Goal: Task Accomplishment & Management: Manage account settings

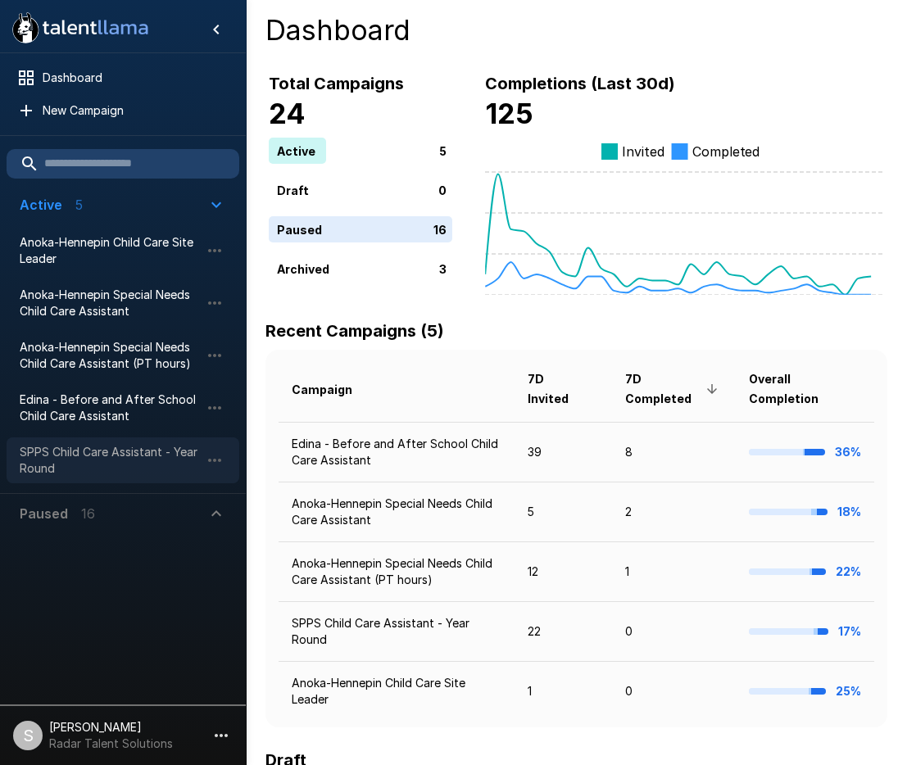
click at [73, 458] on span "SPPS Child Care Assistant - Year Round" at bounding box center [110, 460] width 180 height 33
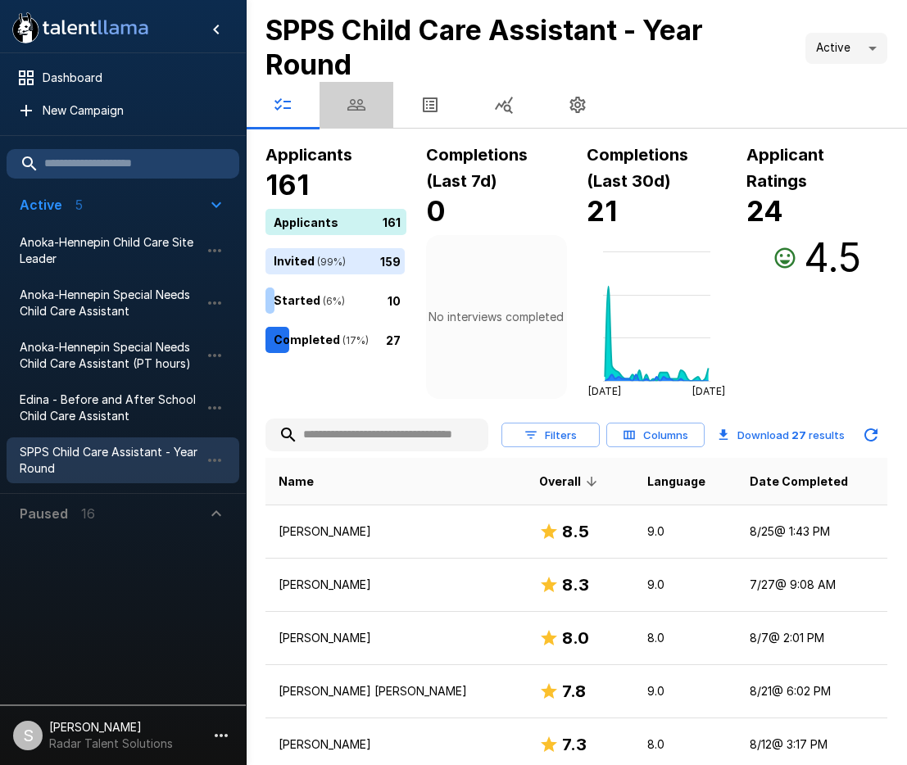
click at [369, 105] on button "button" at bounding box center [356, 105] width 74 height 46
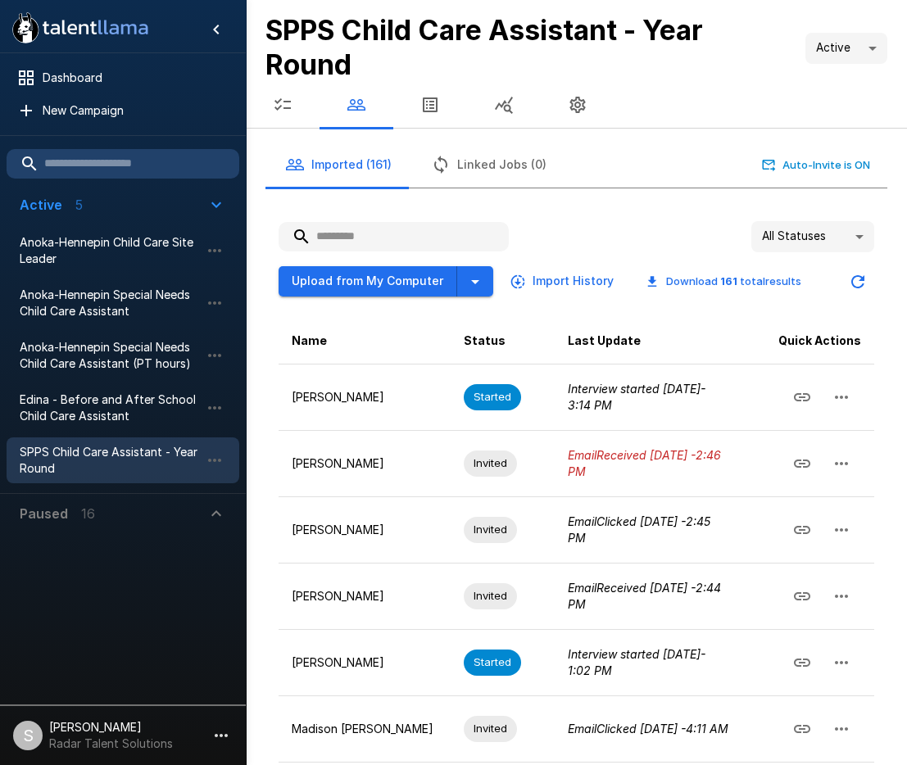
click at [363, 242] on input "text" at bounding box center [394, 236] width 230 height 29
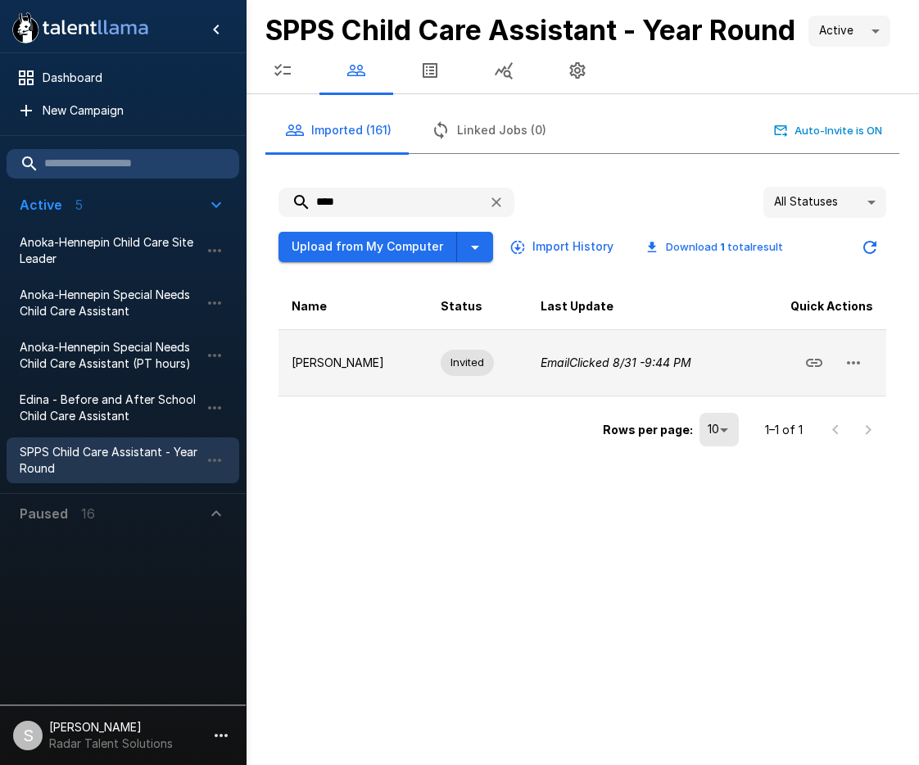
click at [858, 361] on icon "button" at bounding box center [853, 362] width 13 height 3
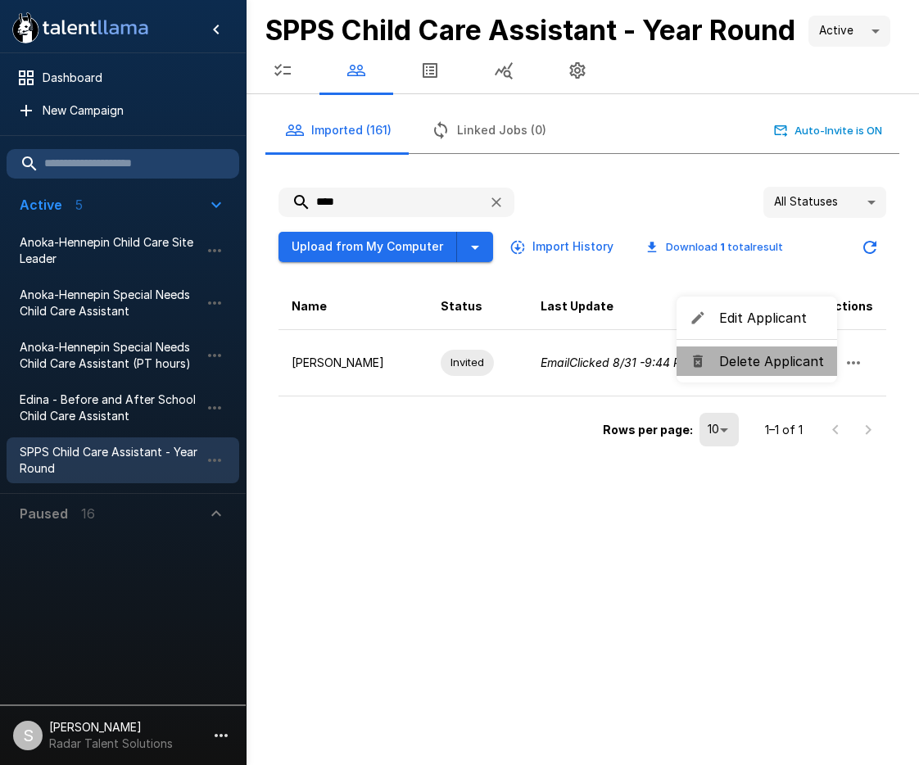
click at [804, 369] on span "Delete Applicant" at bounding box center [771, 361] width 105 height 20
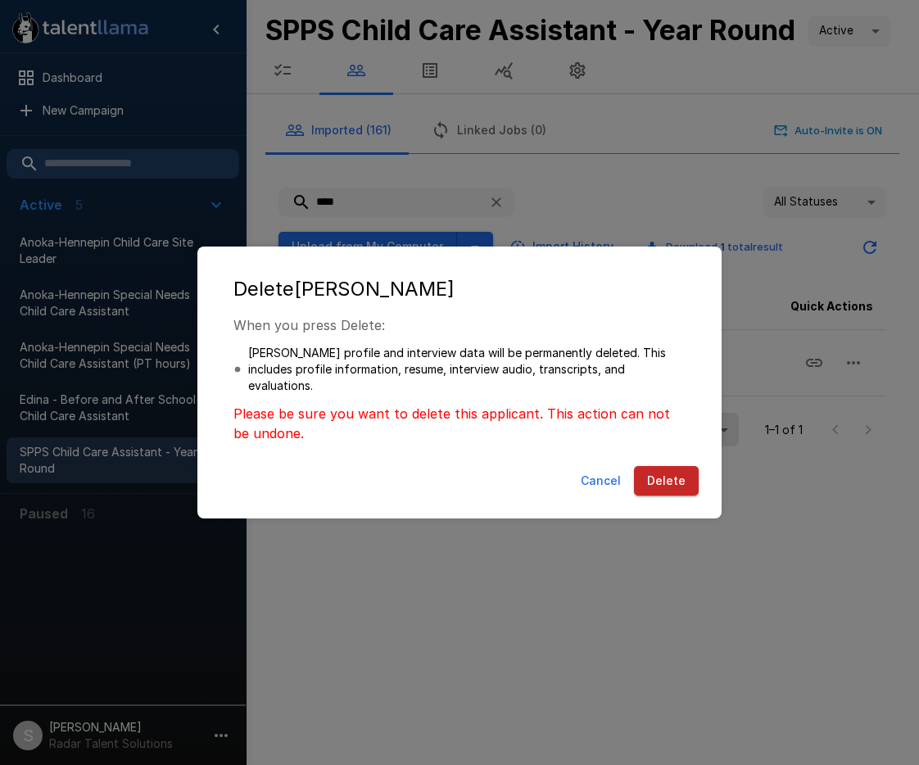
click at [674, 484] on button "Delete" at bounding box center [666, 481] width 65 height 30
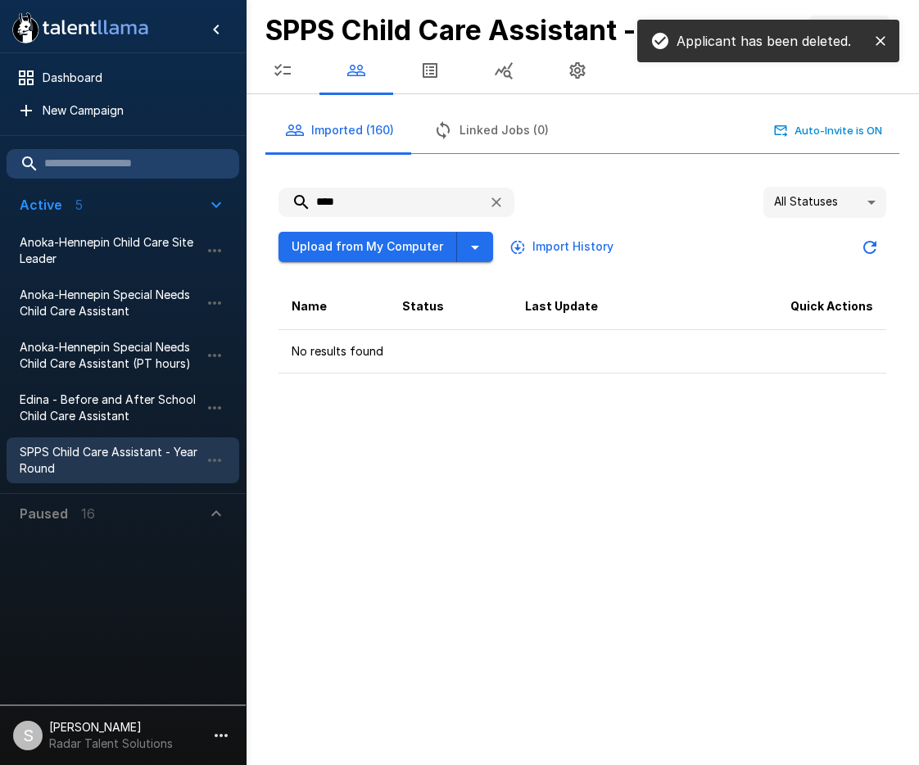
drag, startPoint x: 358, startPoint y: 199, endPoint x: 283, endPoint y: 199, distance: 74.5
click at [283, 199] on input "****" at bounding box center [377, 202] width 197 height 29
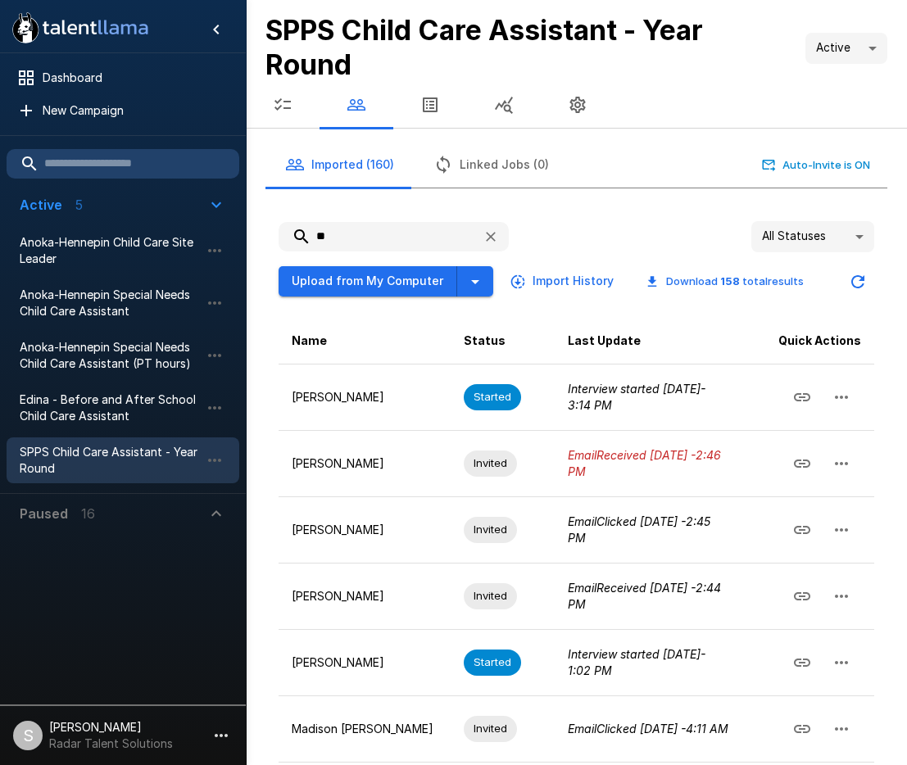
type input "*"
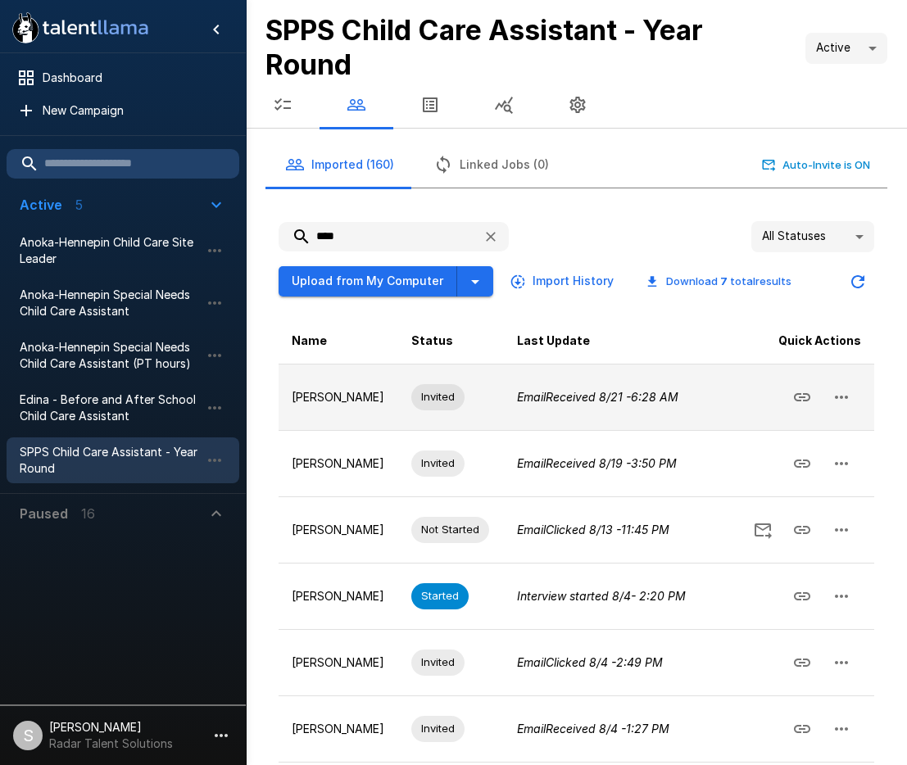
click at [841, 400] on icon "button" at bounding box center [841, 397] width 20 height 20
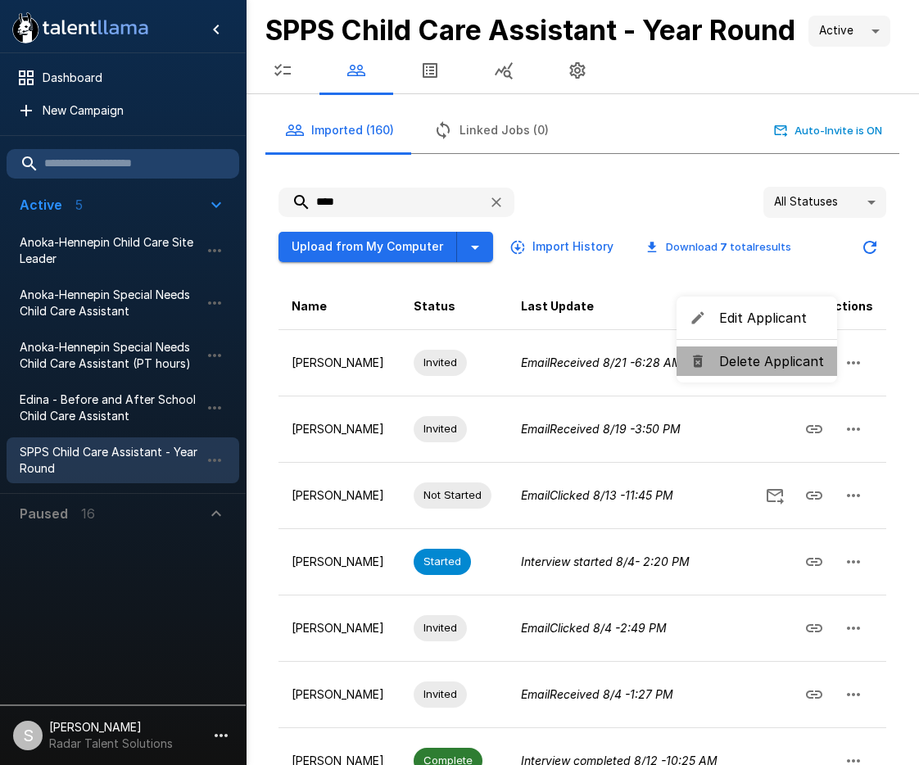
click at [757, 360] on span "Delete Applicant" at bounding box center [771, 361] width 105 height 20
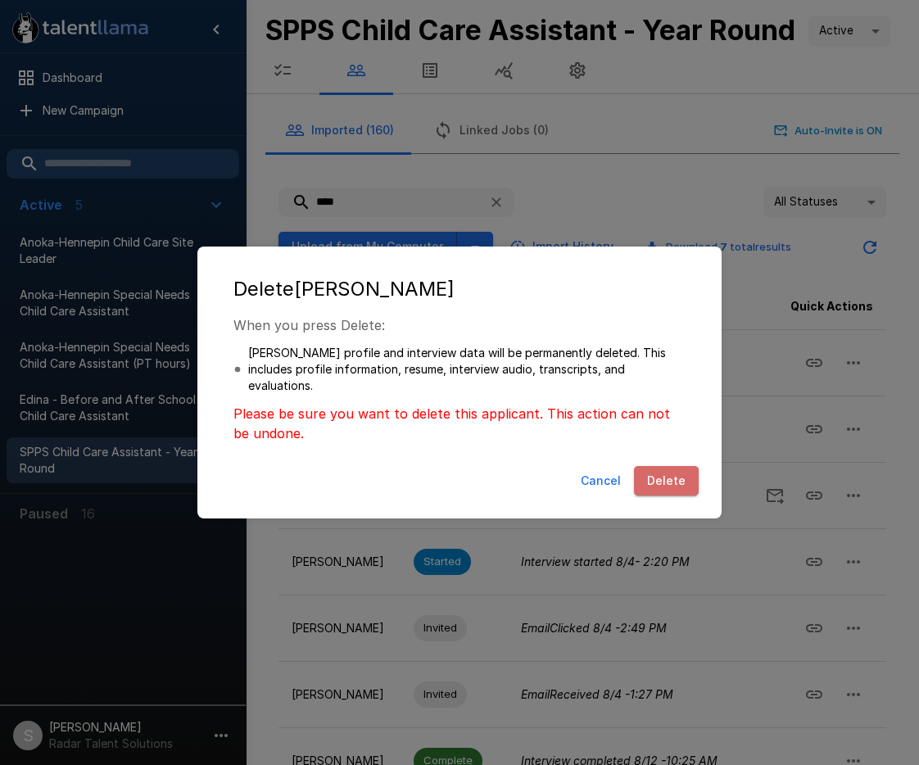
click at [664, 484] on button "Delete" at bounding box center [666, 481] width 65 height 30
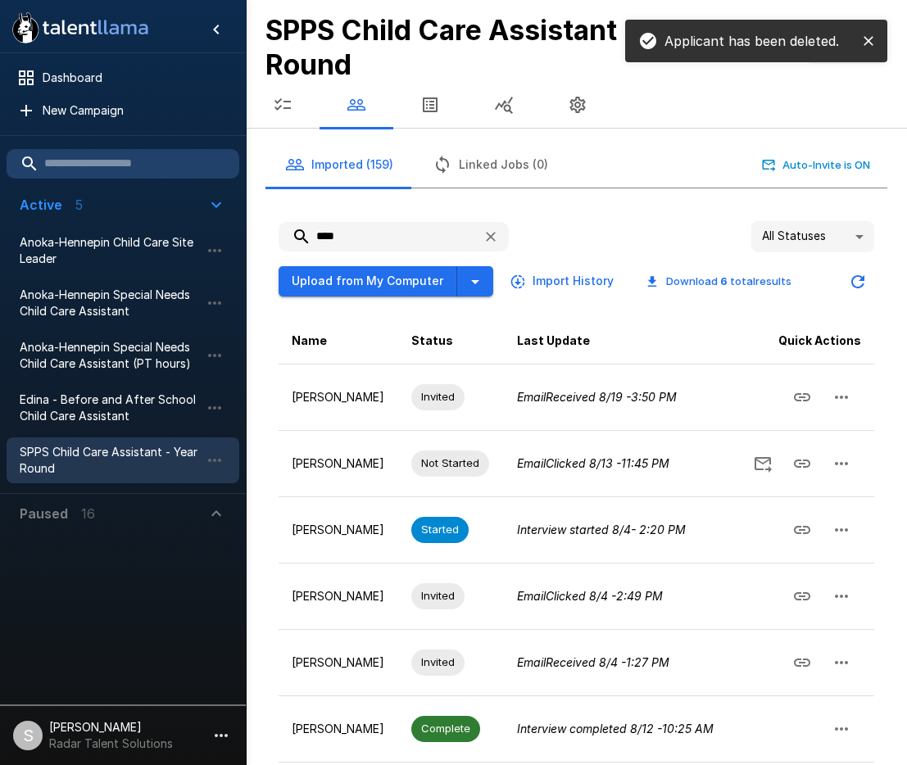
drag, startPoint x: 365, startPoint y: 233, endPoint x: 299, endPoint y: 233, distance: 65.5
click at [299, 233] on input "****" at bounding box center [374, 236] width 191 height 29
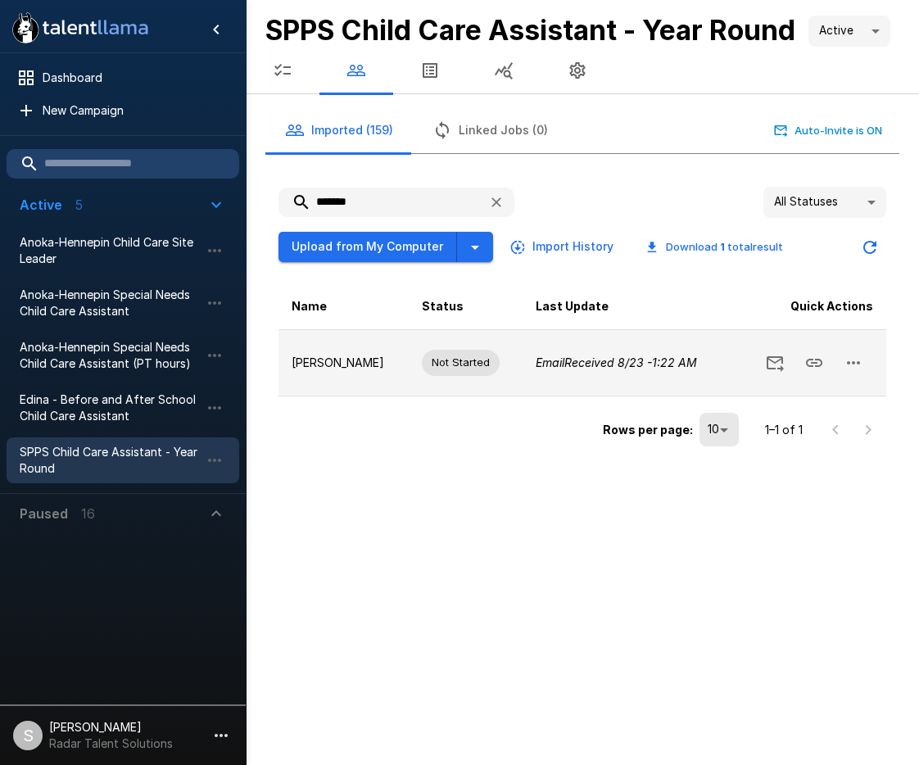
click at [847, 360] on icon "button" at bounding box center [854, 363] width 20 height 20
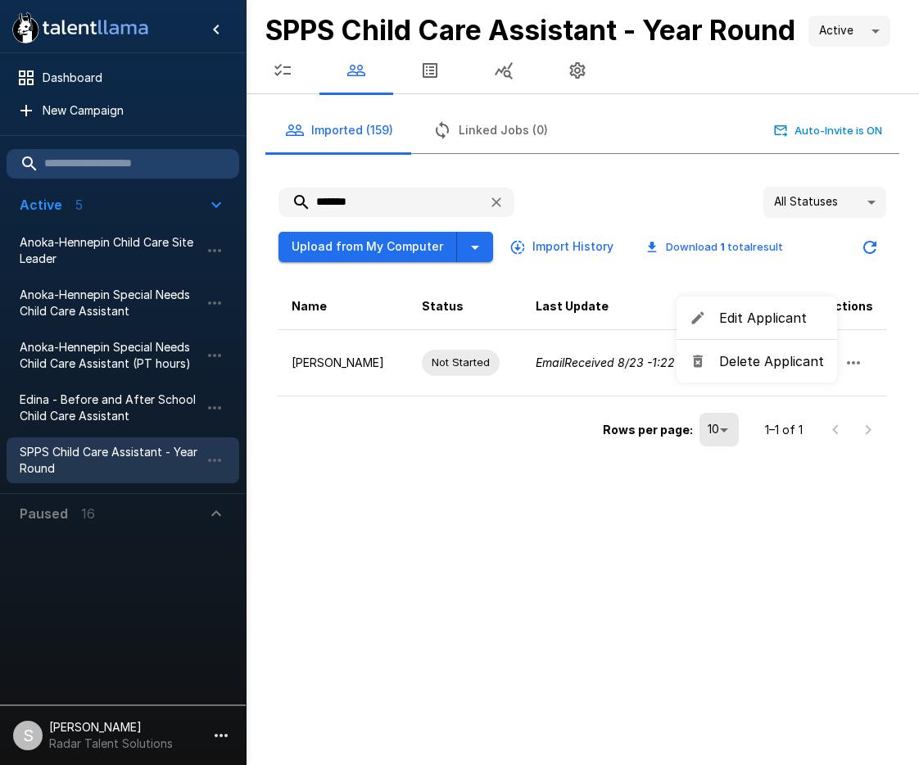
click at [776, 372] on li "Delete Applicant" at bounding box center [757, 361] width 161 height 29
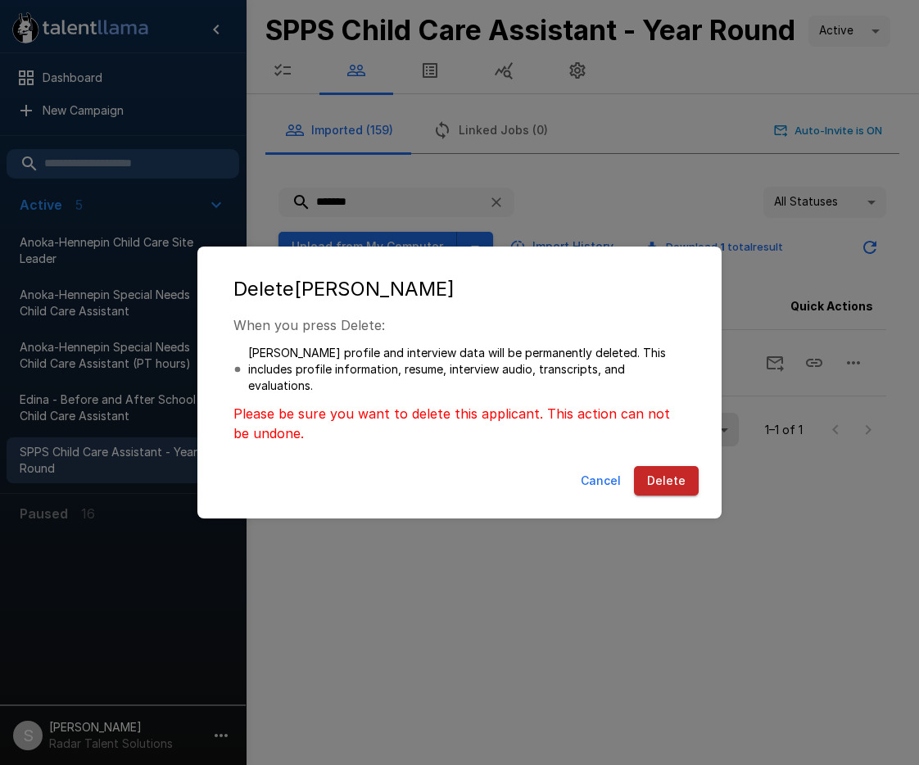
drag, startPoint x: 670, startPoint y: 483, endPoint x: 689, endPoint y: 481, distance: 19.0
click at [673, 483] on button "Delete" at bounding box center [666, 481] width 65 height 30
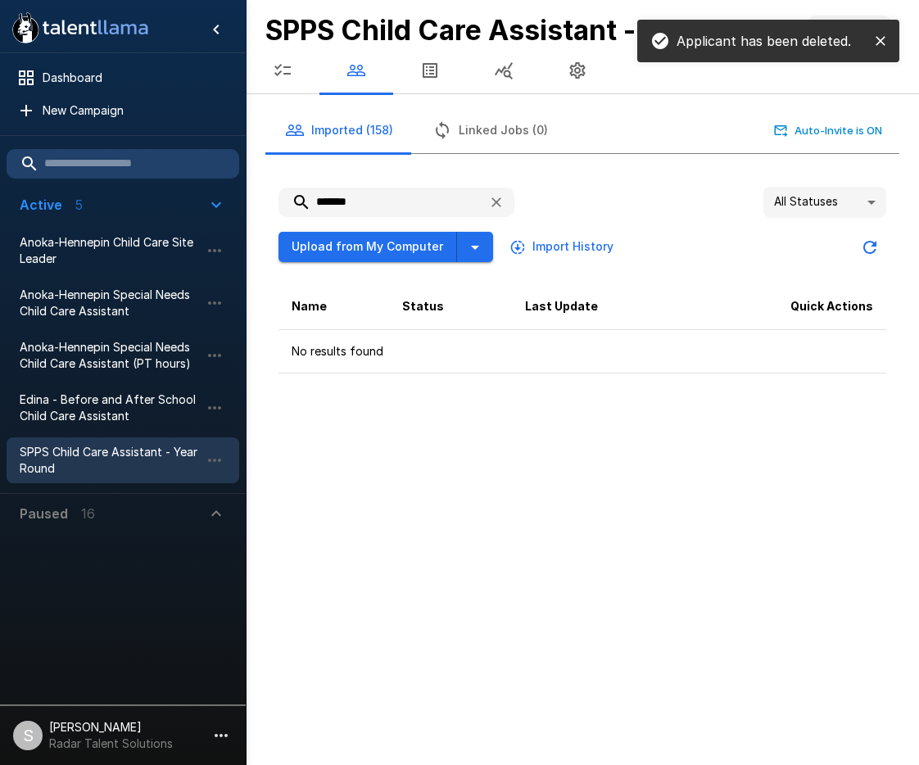
click at [666, 591] on div ".st0{fill:#FFFFFF;} .st1{fill:#76a4ed;} Dashboard New Campaign Active 5 Anoka-H…" at bounding box center [459, 382] width 919 height 765
drag, startPoint x: 367, startPoint y: 199, endPoint x: 262, endPoint y: 195, distance: 104.9
click at [262, 195] on div "******* All Statuses ** Upload from My Computer Import History Name Status Last…" at bounding box center [575, 274] width 647 height 226
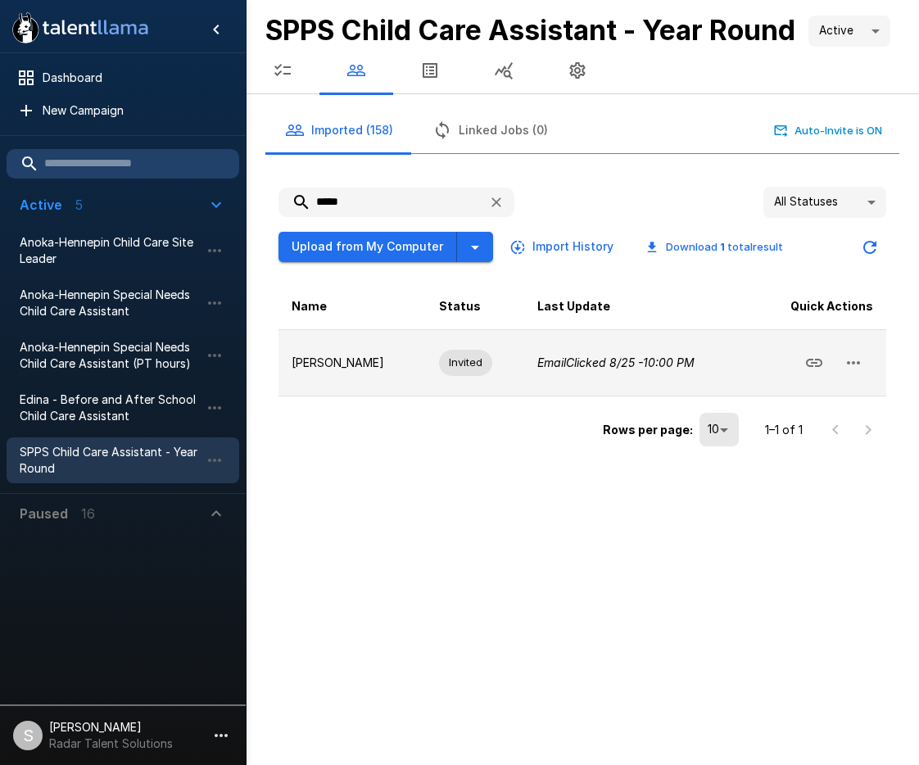
click at [850, 369] on icon "button" at bounding box center [854, 363] width 20 height 20
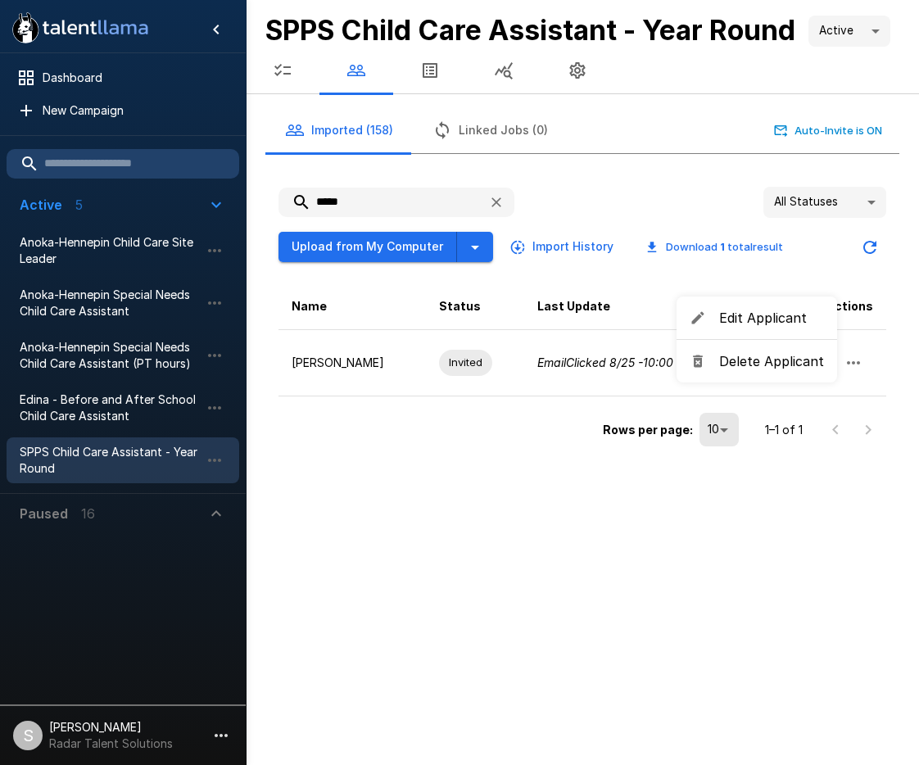
click at [772, 366] on span "Delete Applicant" at bounding box center [771, 361] width 105 height 20
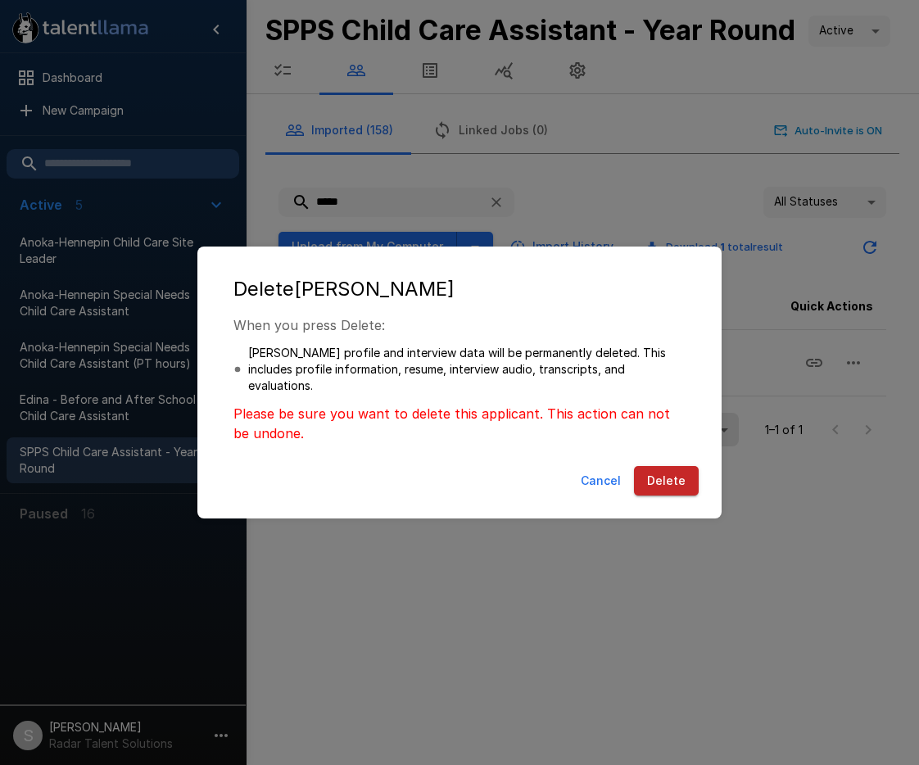
drag, startPoint x: 669, startPoint y: 482, endPoint x: 518, endPoint y: 411, distance: 167.1
click at [668, 482] on button "Delete" at bounding box center [666, 481] width 65 height 30
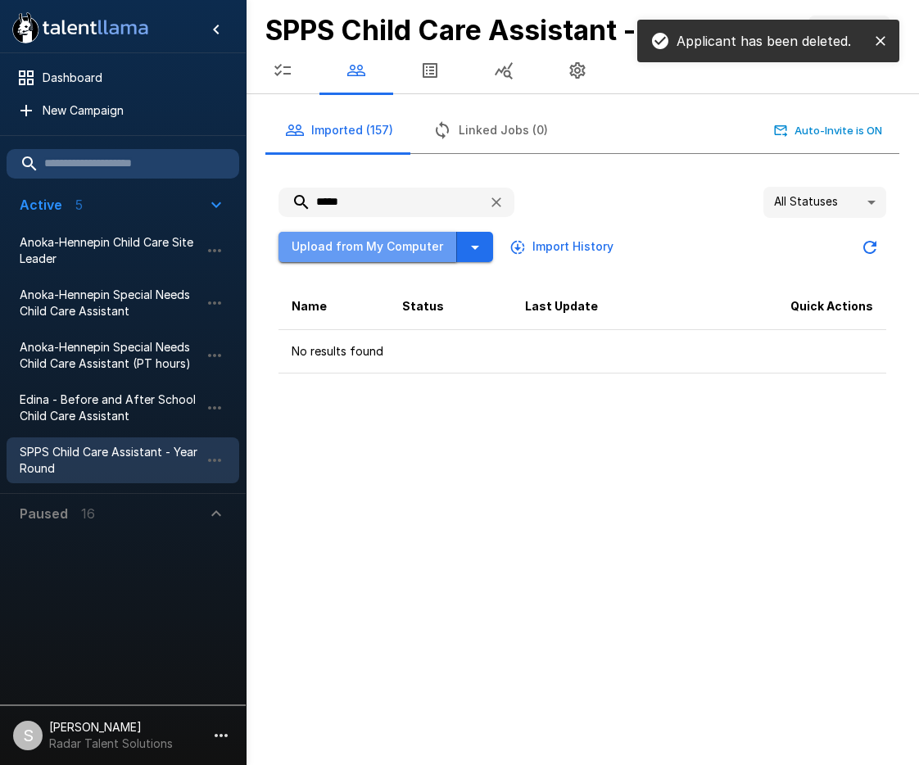
click at [446, 239] on button "Upload from My Computer" at bounding box center [368, 247] width 179 height 30
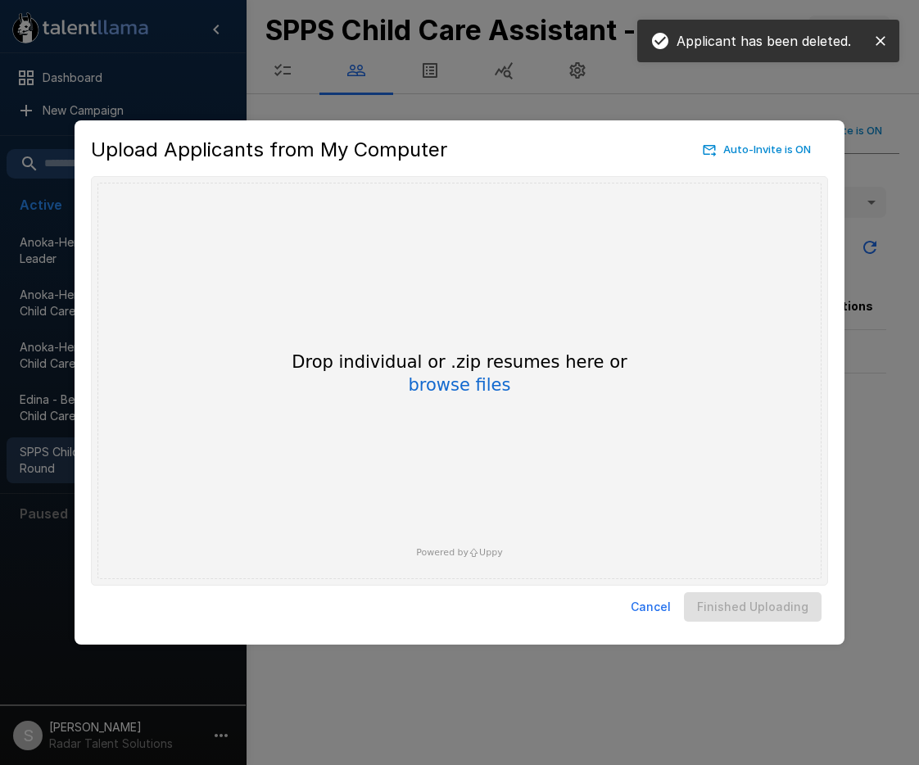
click at [632, 604] on button "Cancel" at bounding box center [650, 607] width 53 height 30
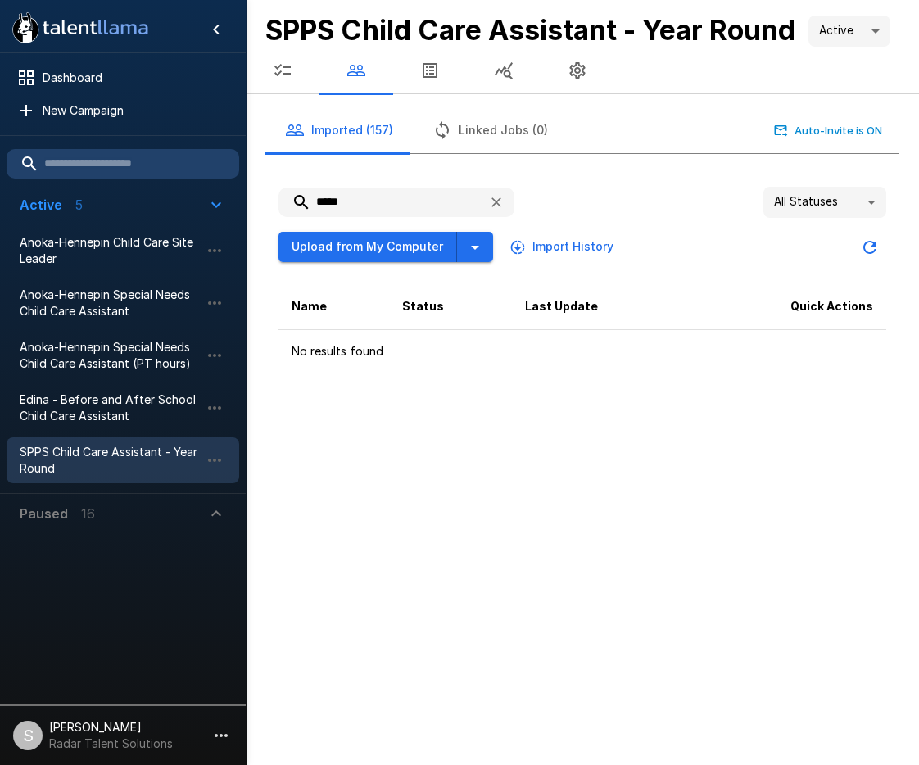
drag, startPoint x: 347, startPoint y: 202, endPoint x: 306, endPoint y: 199, distance: 41.0
click at [306, 199] on input "*****" at bounding box center [377, 202] width 197 height 29
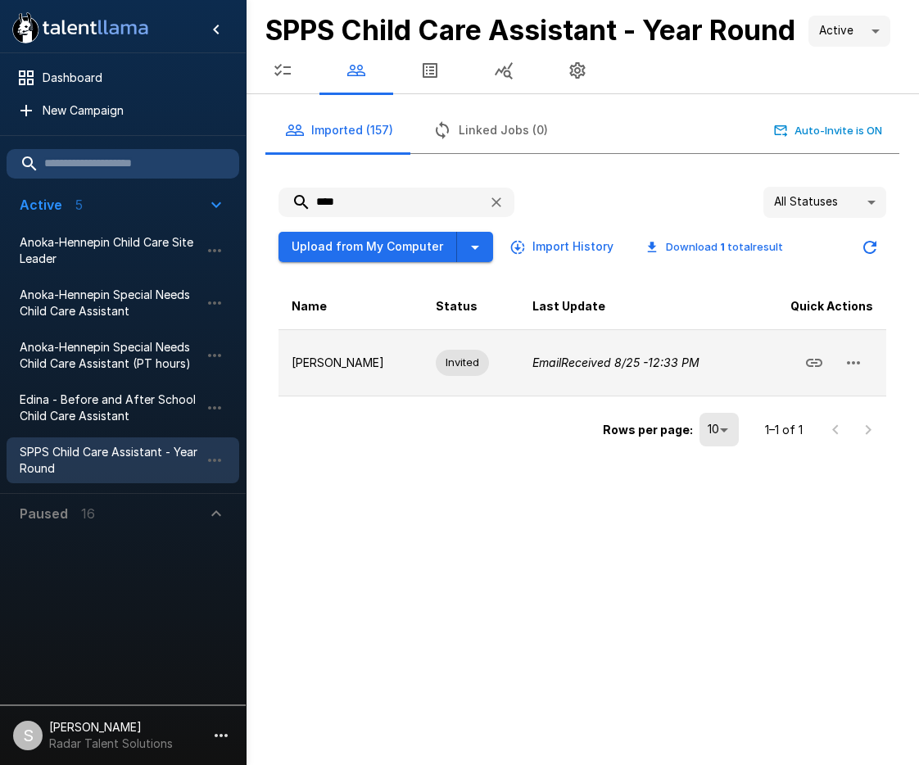
type input "****"
click at [859, 357] on icon "button" at bounding box center [854, 363] width 20 height 20
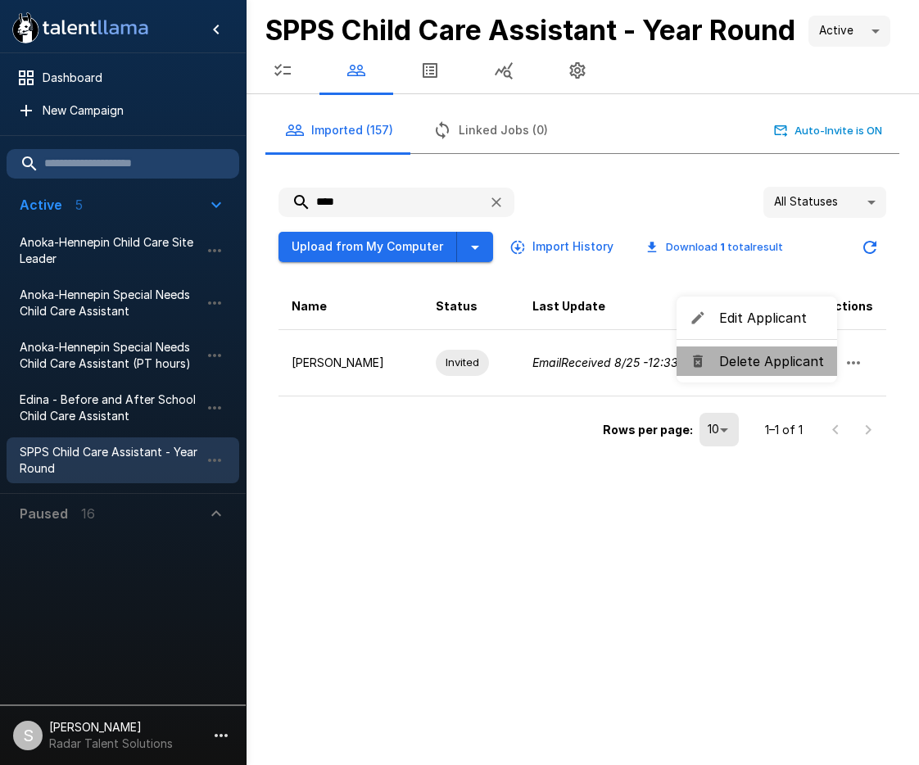
click at [773, 363] on span "Delete Applicant" at bounding box center [771, 361] width 105 height 20
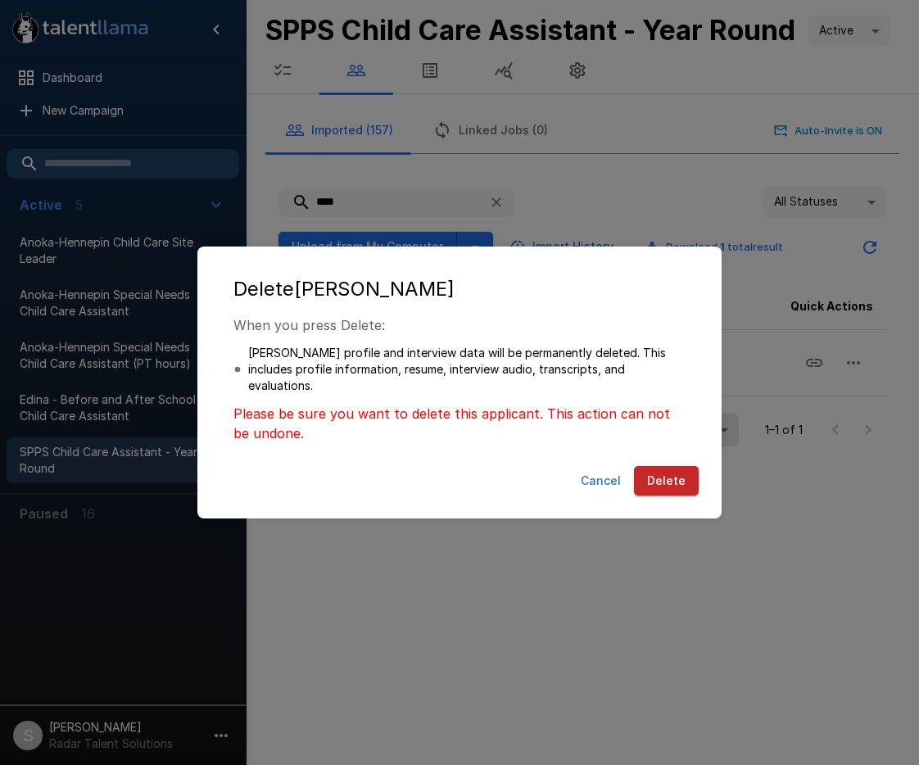
click at [671, 469] on button "Delete" at bounding box center [666, 481] width 65 height 30
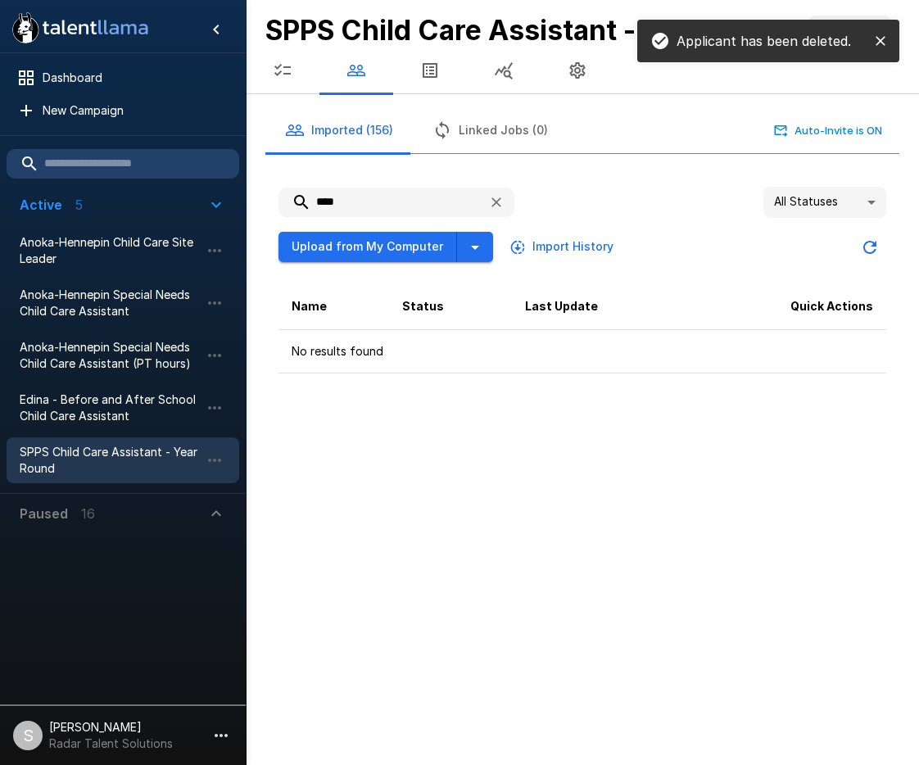
drag, startPoint x: 505, startPoint y: 475, endPoint x: 503, endPoint y: 464, distance: 11.6
click at [505, 475] on div ".st0{fill:#FFFFFF;} .st1{fill:#76a4ed;} Dashboard New Campaign Active 5 Anoka-H…" at bounding box center [459, 382] width 919 height 765
click at [292, 72] on button "button" at bounding box center [283, 71] width 74 height 46
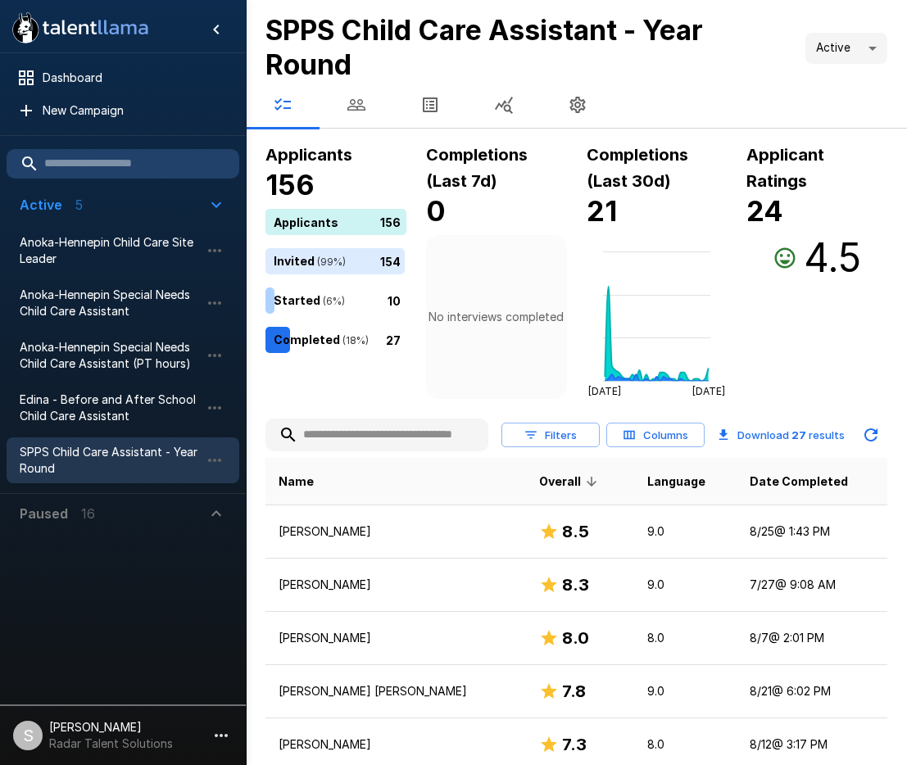
click at [360, 107] on icon "button" at bounding box center [357, 105] width 20 height 20
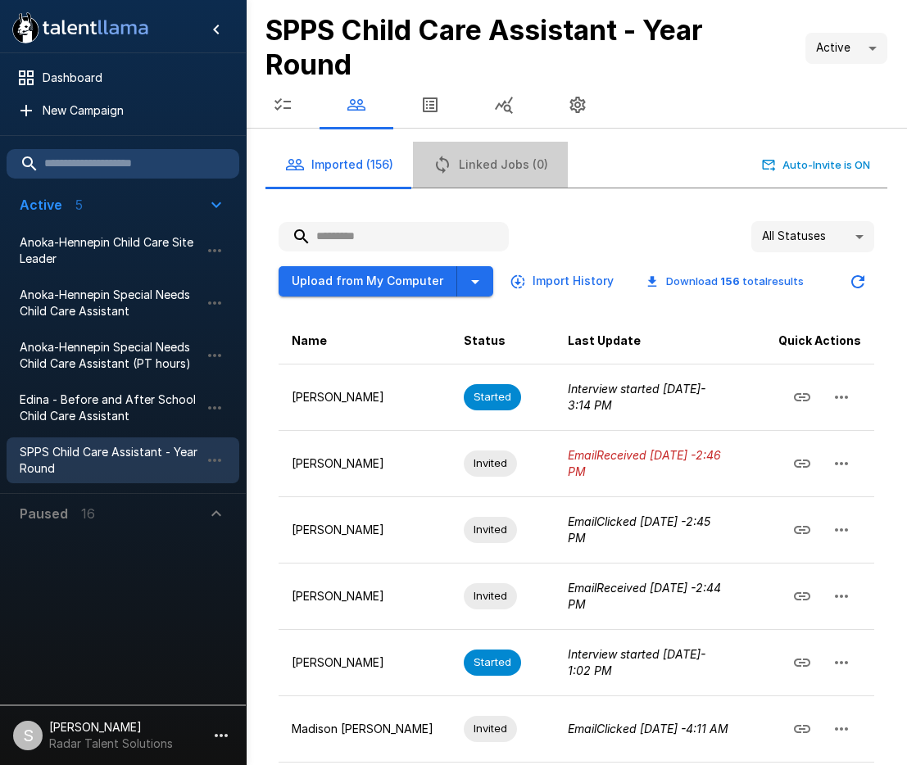
click at [544, 179] on button "Linked Jobs (0)" at bounding box center [490, 165] width 155 height 46
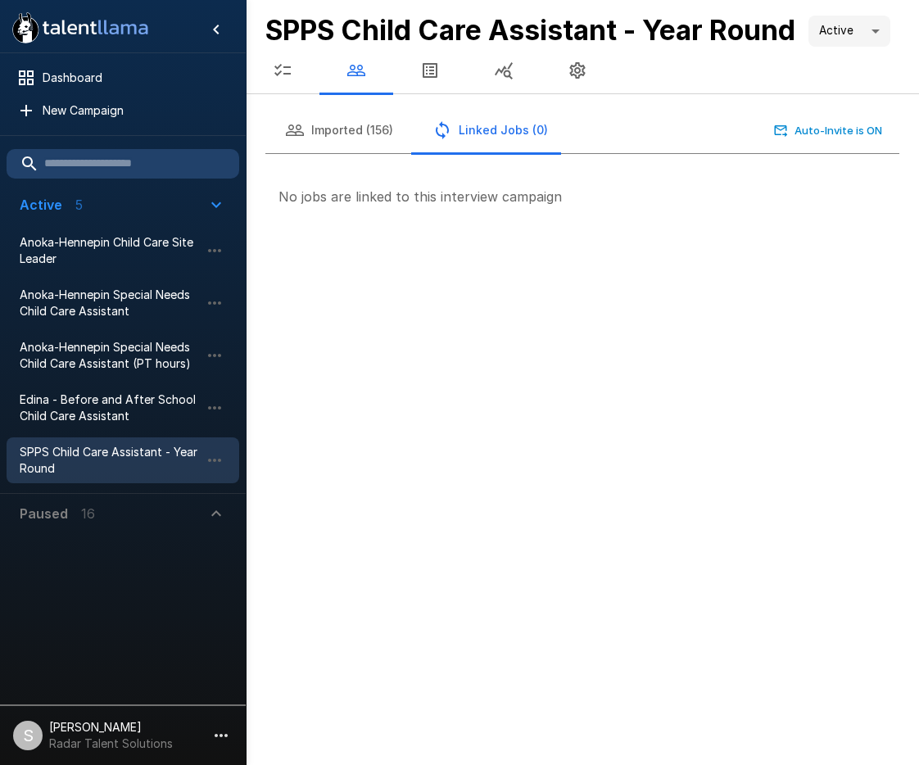
click at [360, 68] on icon "button" at bounding box center [357, 71] width 20 height 20
click at [350, 133] on button "Imported (156)" at bounding box center [338, 130] width 147 height 46
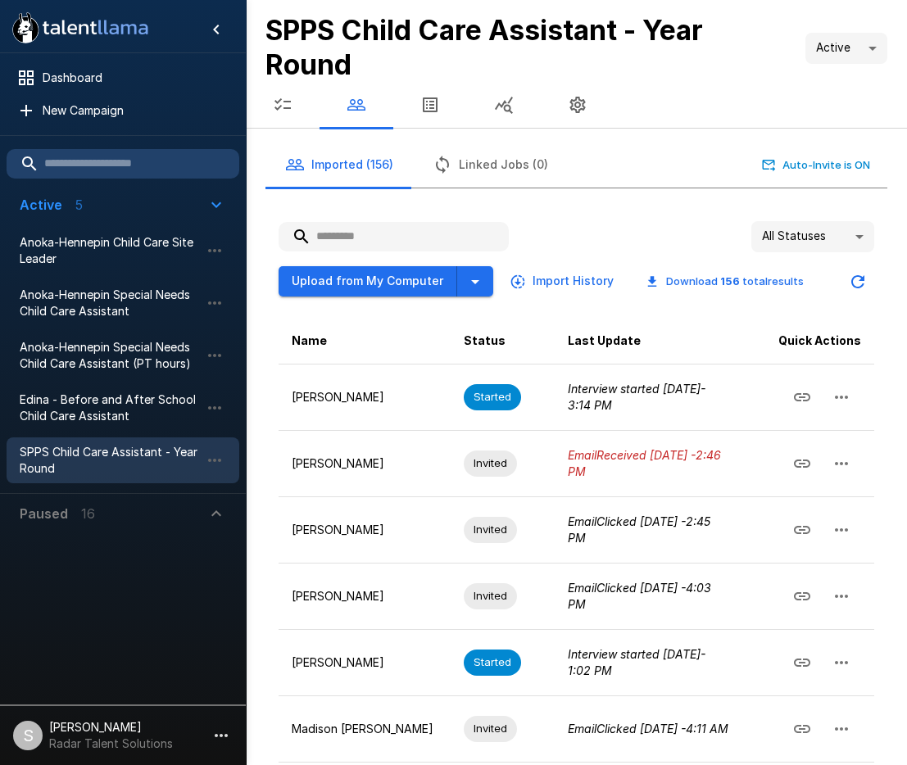
click at [356, 238] on input "text" at bounding box center [394, 236] width 230 height 29
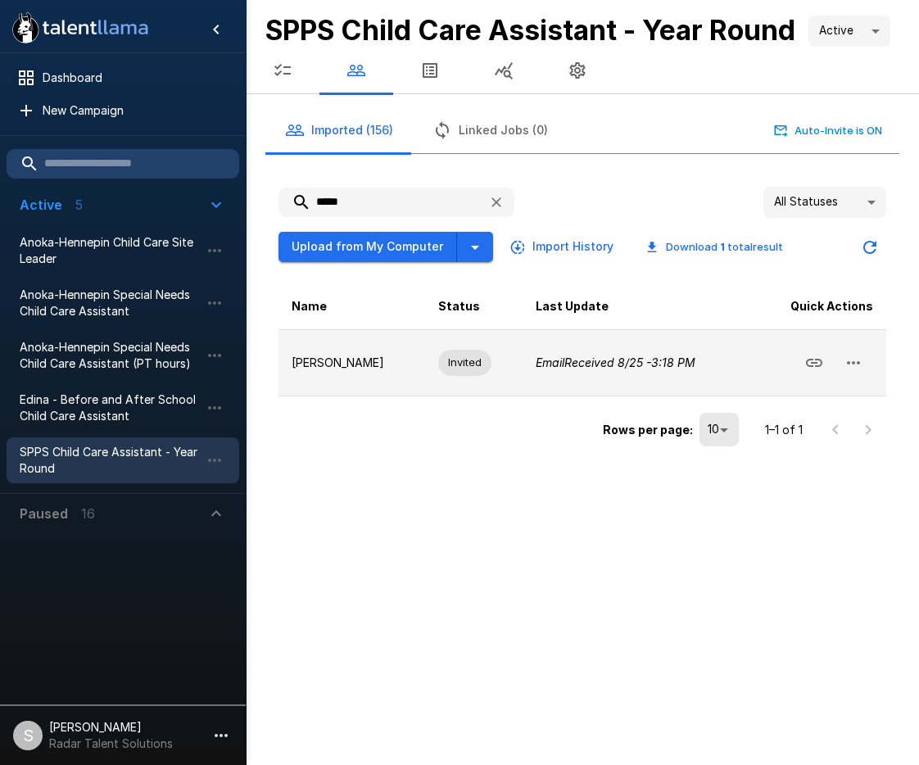
type input "*****"
click at [853, 360] on icon "button" at bounding box center [854, 363] width 20 height 20
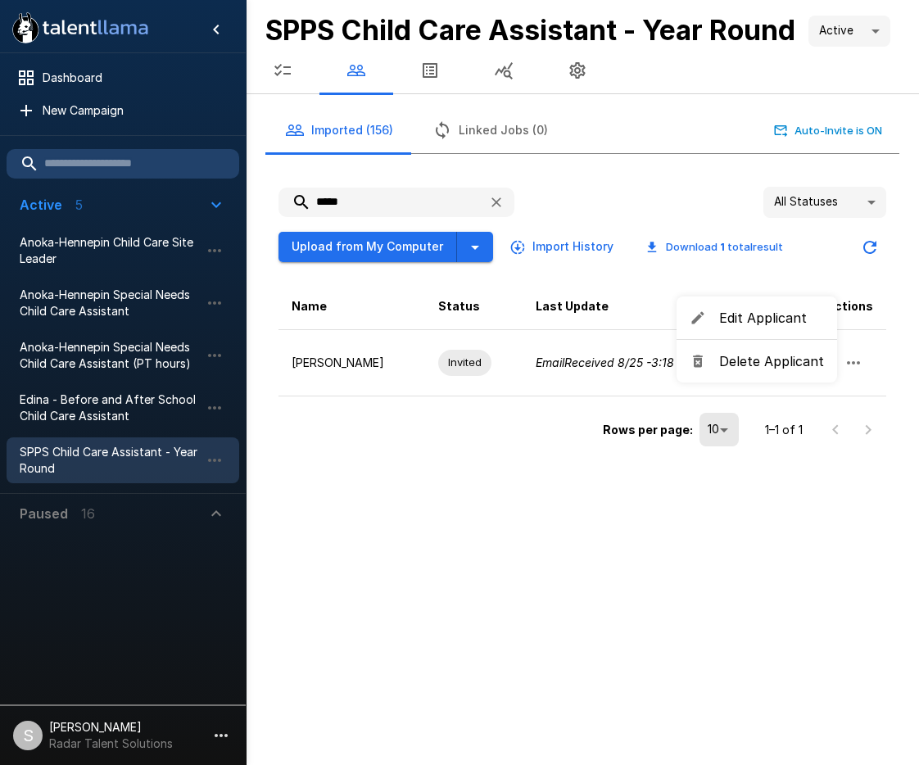
click at [772, 361] on span "Delete Applicant" at bounding box center [771, 361] width 105 height 20
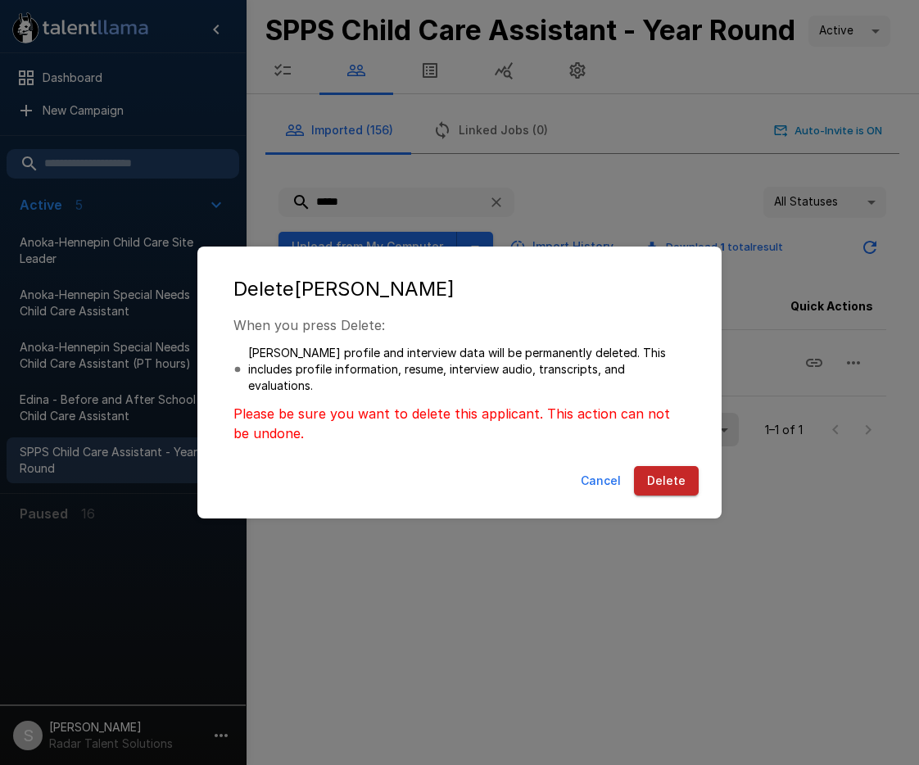
click at [677, 483] on button "Delete" at bounding box center [666, 481] width 65 height 30
